Goal: Book appointment/travel/reservation

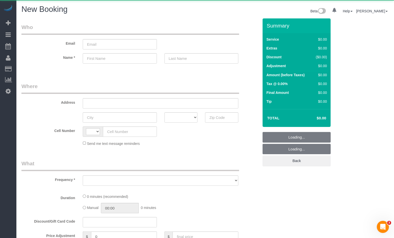
select select "string:[GEOGRAPHIC_DATA]"
select select "object:998"
select select "number:89"
select select "number:90"
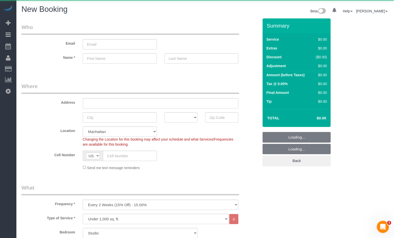
select select "object:1107"
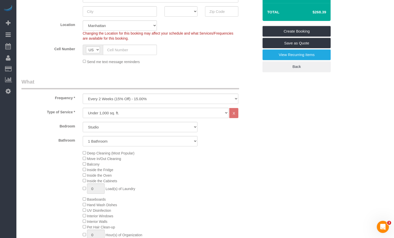
scroll to position [106, 0]
click at [114, 126] on select "Studio 1 Bedroom 2 Bedrooms 3 Bedrooms" at bounding box center [140, 126] width 115 height 10
select select "1"
click at [83, 121] on select "Studio 1 Bedroom 2 Bedrooms 3 Bedrooms" at bounding box center [140, 126] width 115 height 10
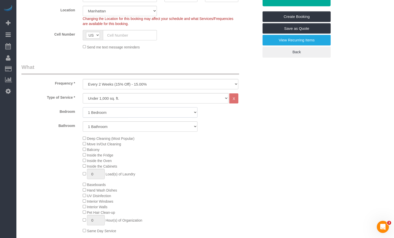
scroll to position [121, 0]
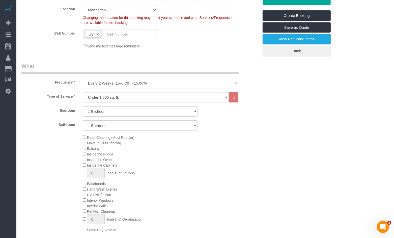
click at [129, 87] on select "One Time Weekly (20% Off) - 20.00% Every 2 Weeks (15% Off) - 15.00% Every 4 Wee…" at bounding box center [161, 83] width 156 height 10
select select "object:1108"
click at [83, 78] on select "One Time Weekly (20% Off) - 20.00% Every 2 Weeks (15% Off) - 15.00% Every 4 Wee…" at bounding box center [161, 83] width 156 height 10
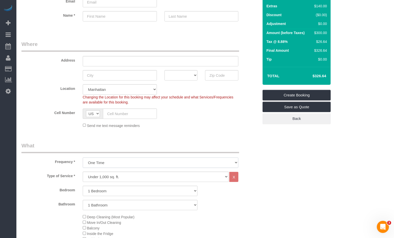
scroll to position [39, 0]
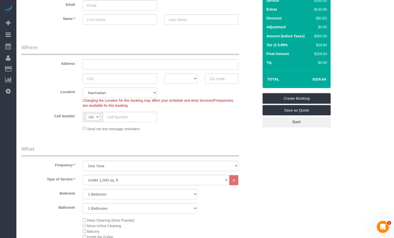
drag, startPoint x: 312, startPoint y: 79, endPoint x: 331, endPoint y: 79, distance: 18.9
click at [331, 79] on div "Summary Service $160.00 Extras $140.00 Discount ($0.00) Adjustment $0.00 Amount…" at bounding box center [305, 59] width 92 height 158
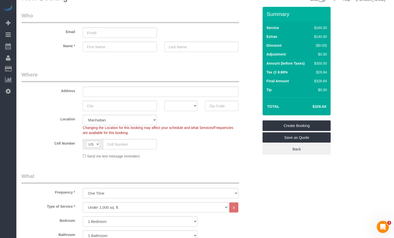
scroll to position [0, 0]
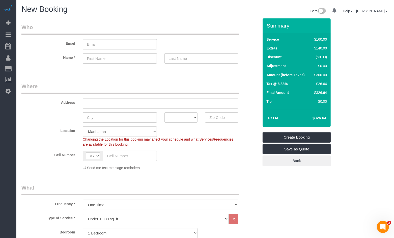
copy table "Total"
